Goal: Task Accomplishment & Management: Use online tool/utility

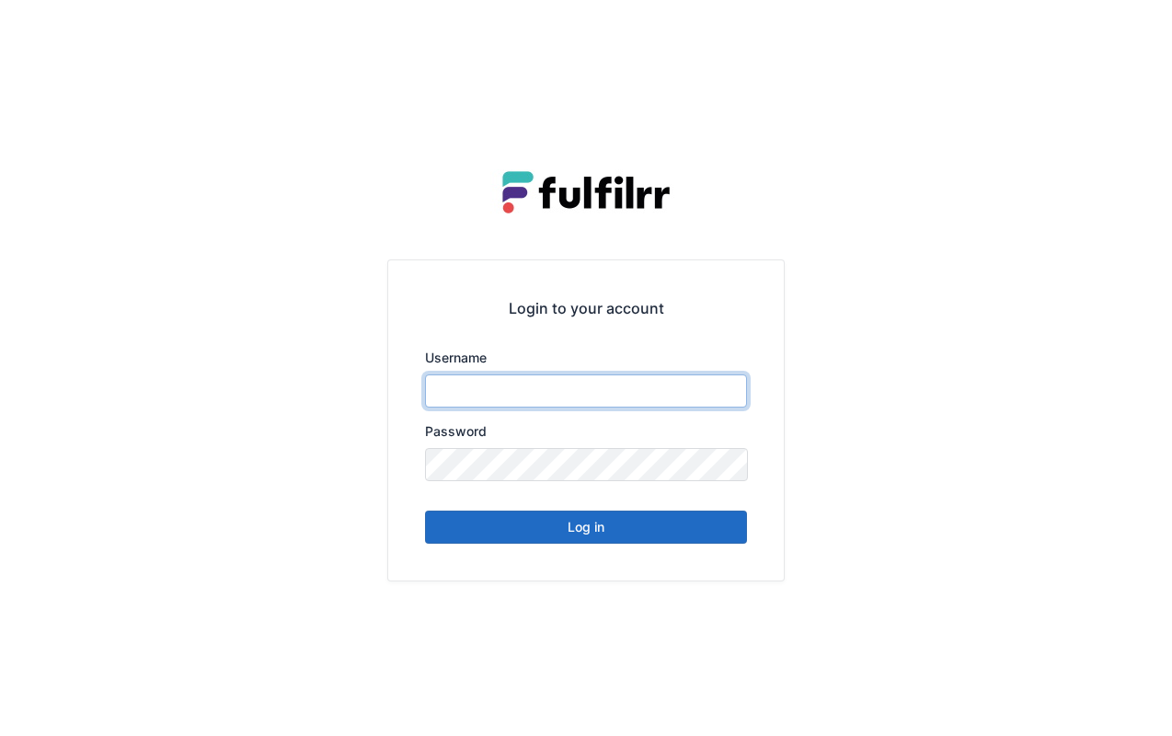
type input "******"
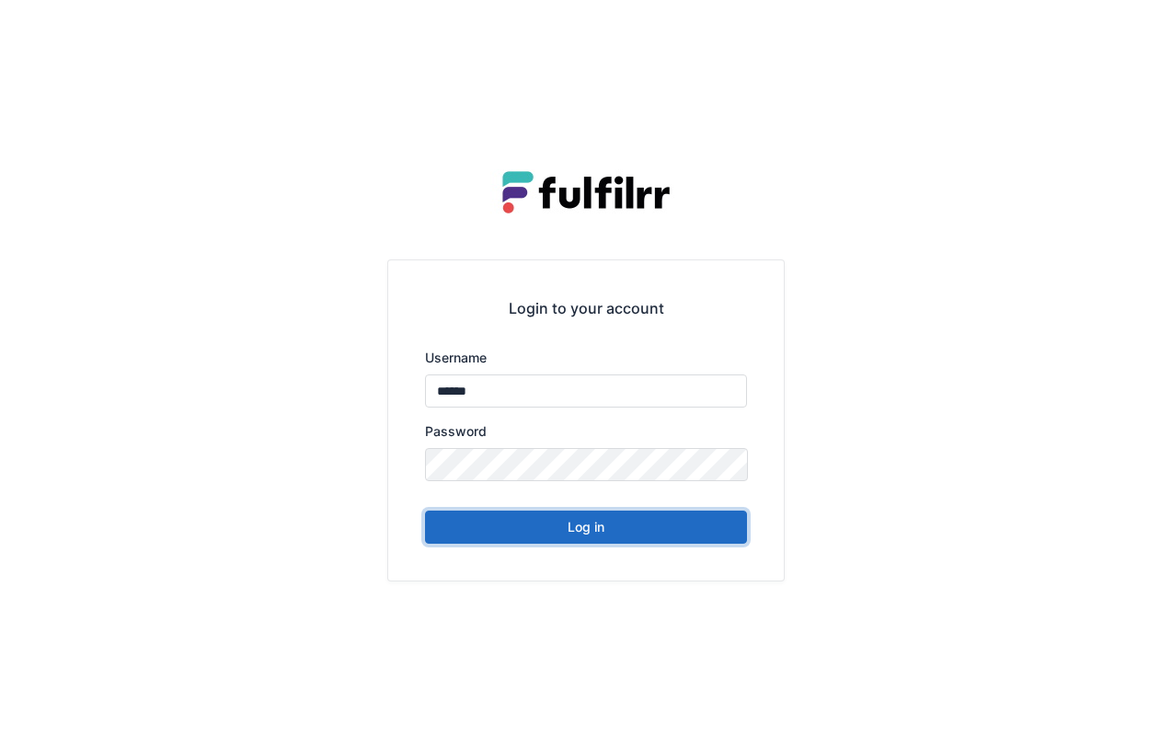
click at [632, 528] on button "Log in" at bounding box center [586, 526] width 322 height 33
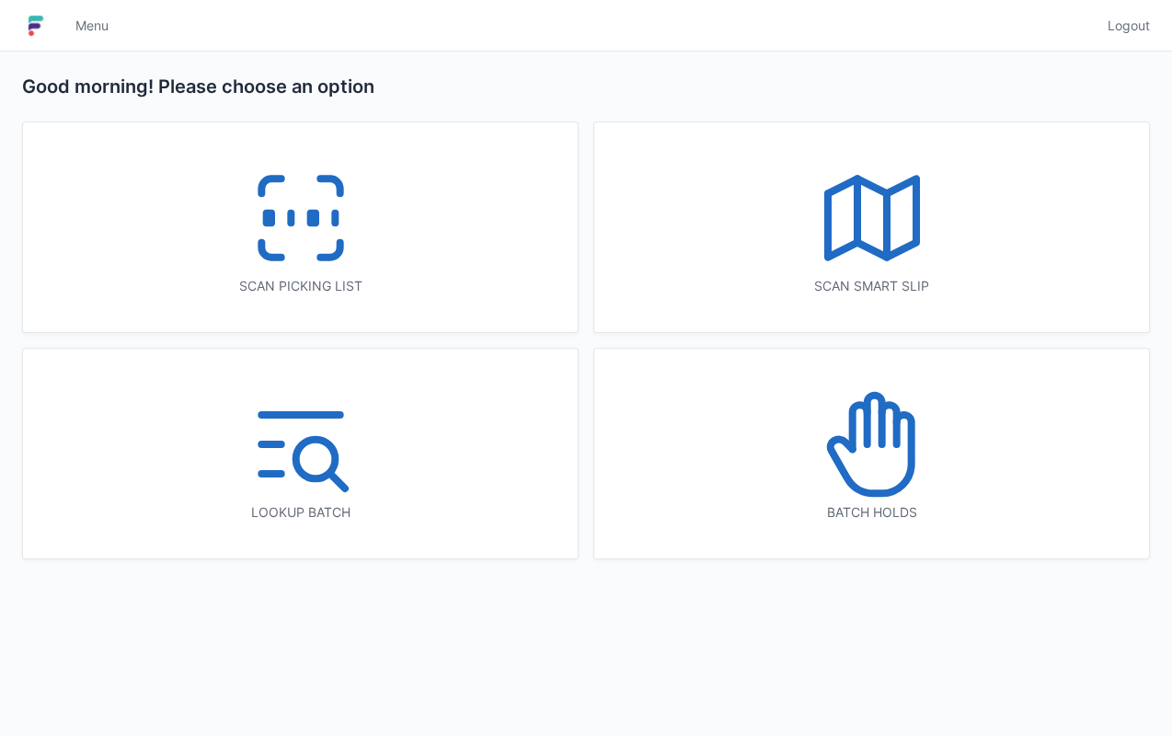
click at [301, 215] on icon at bounding box center [301, 218] width 118 height 118
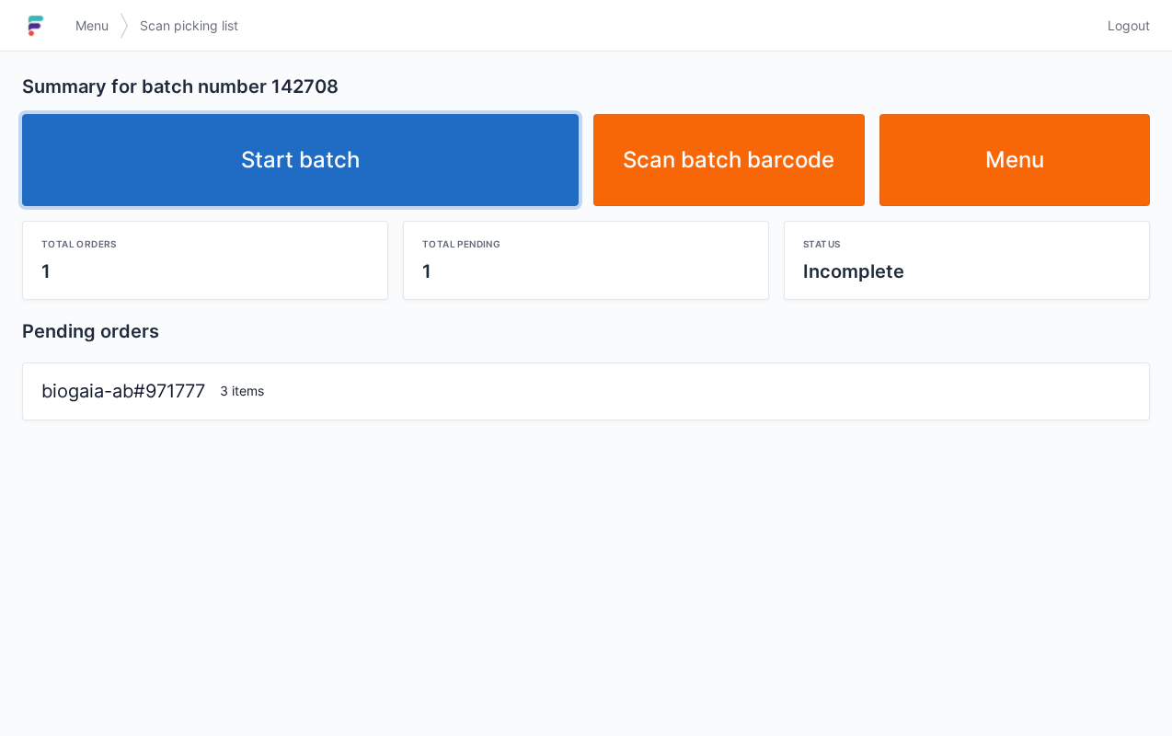
click at [410, 151] on link "Start batch" at bounding box center [300, 160] width 556 height 92
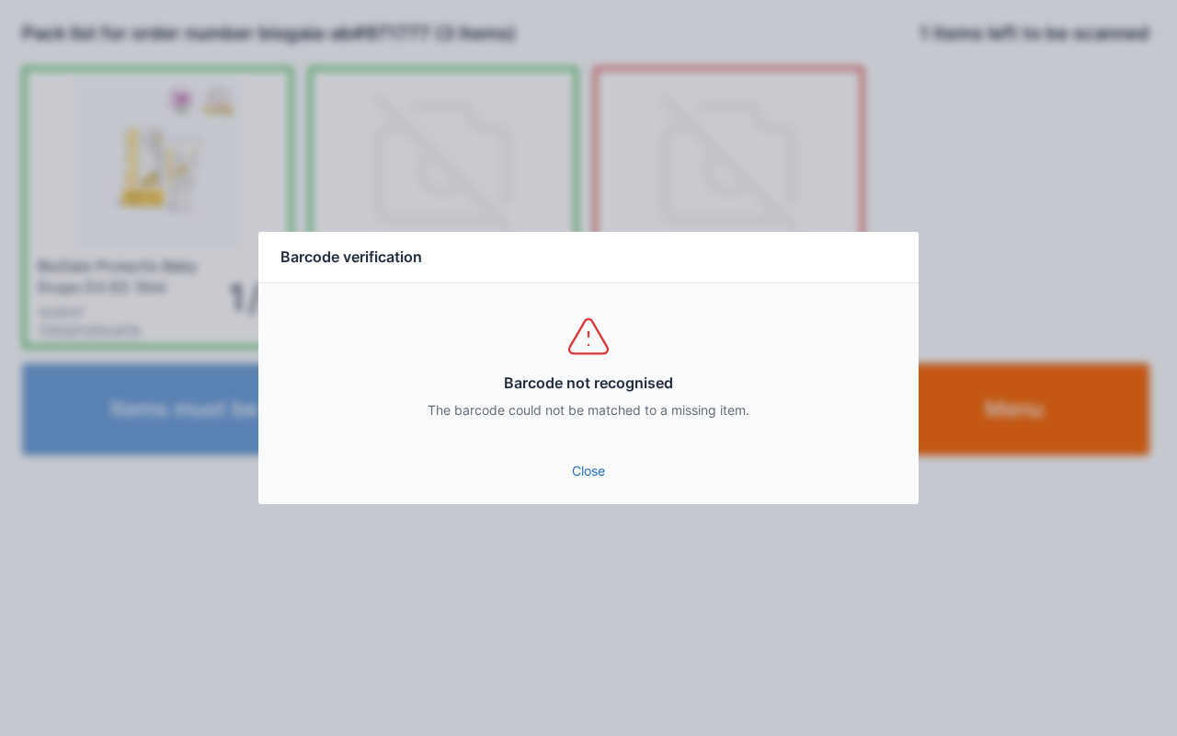
click at [582, 467] on link "Close" at bounding box center [588, 470] width 631 height 33
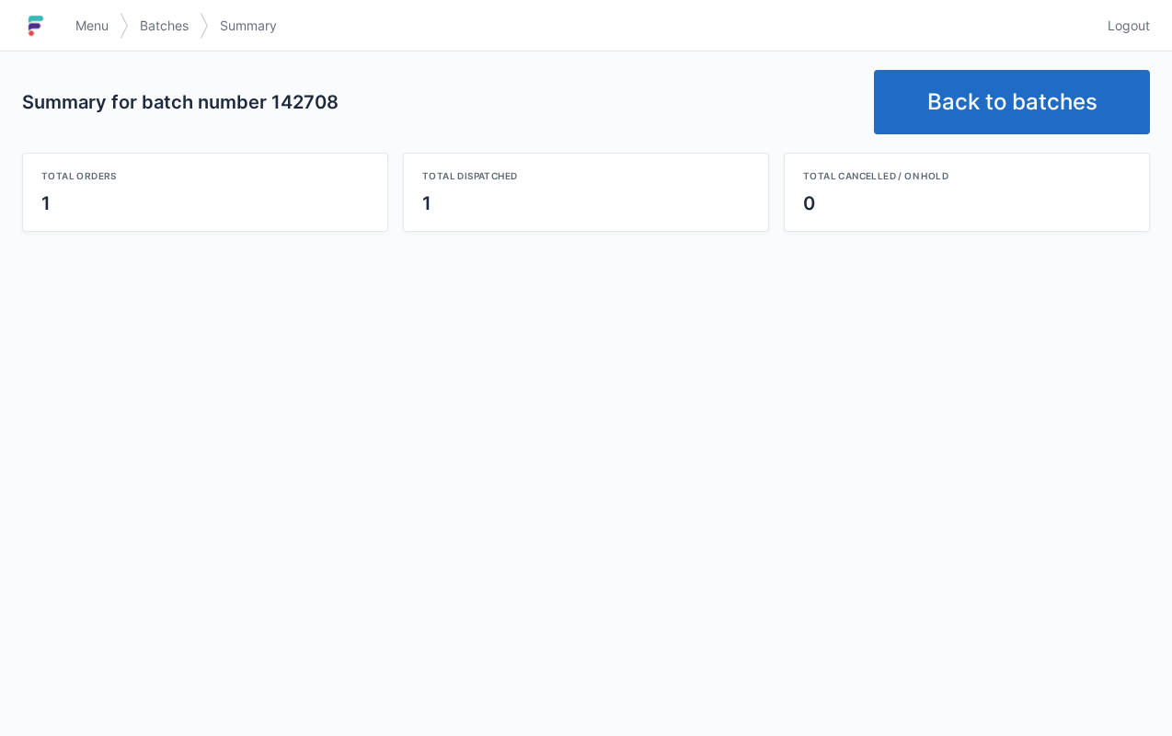
click at [1006, 86] on link "Back to batches" at bounding box center [1012, 102] width 276 height 64
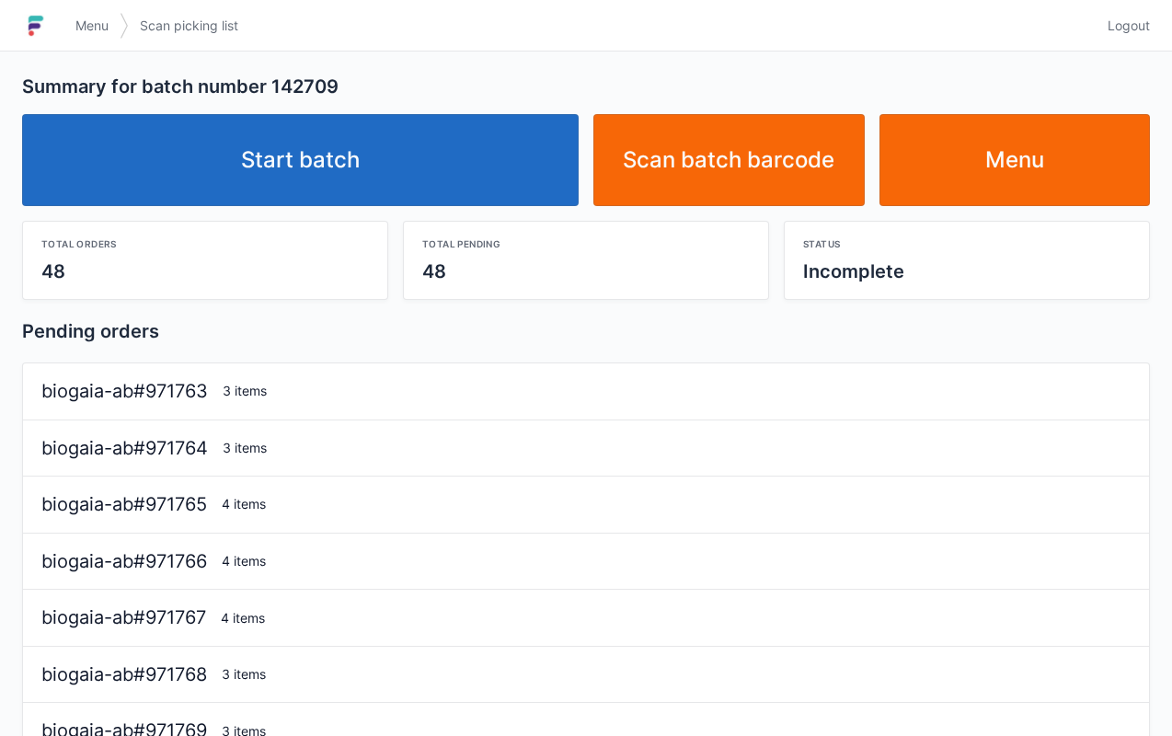
click at [359, 150] on link "Start batch" at bounding box center [300, 160] width 556 height 92
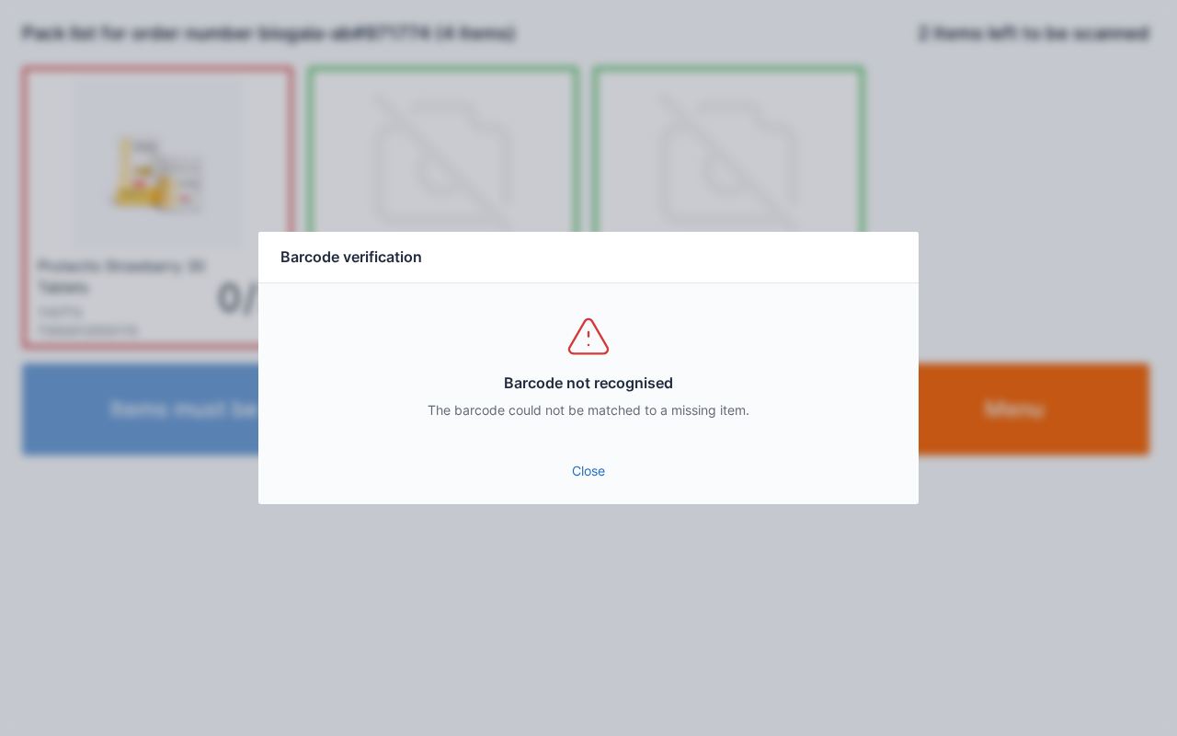
click at [564, 484] on link "Close" at bounding box center [588, 470] width 631 height 33
